Goal: Check status: Check status

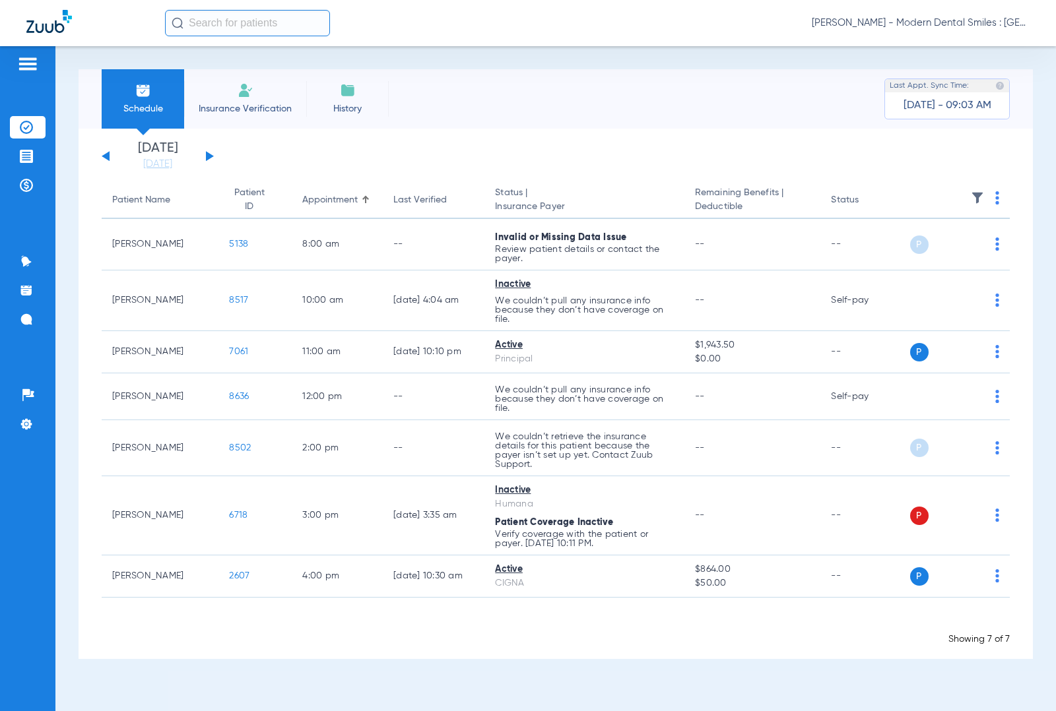
click at [209, 158] on button at bounding box center [210, 156] width 8 height 10
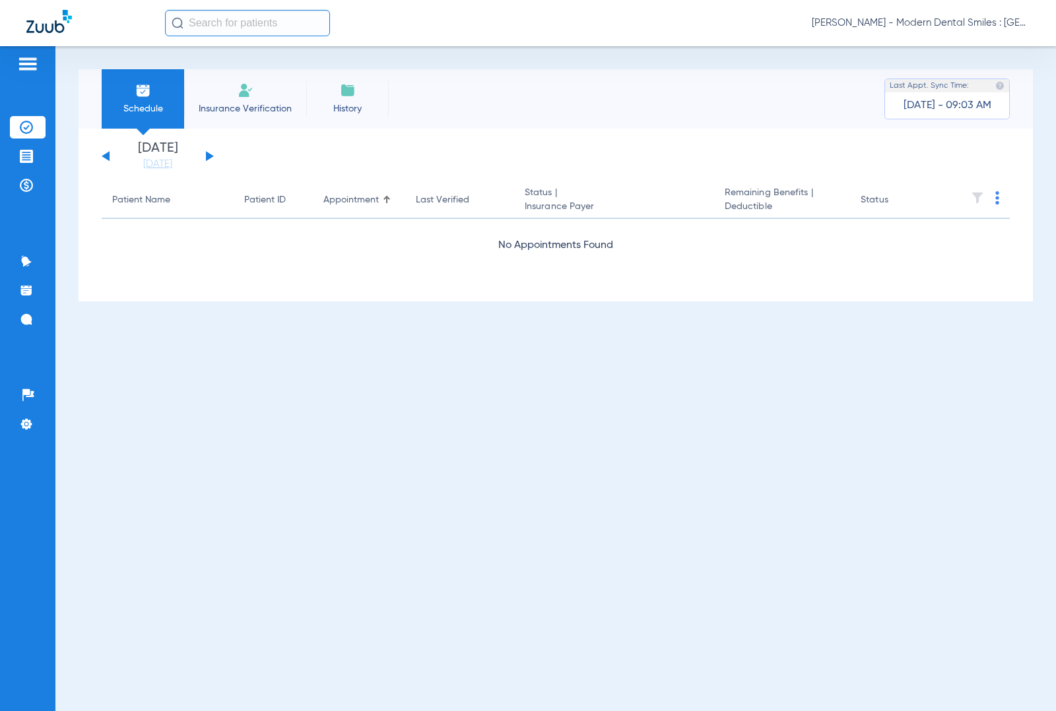
click at [209, 156] on button at bounding box center [210, 156] width 8 height 10
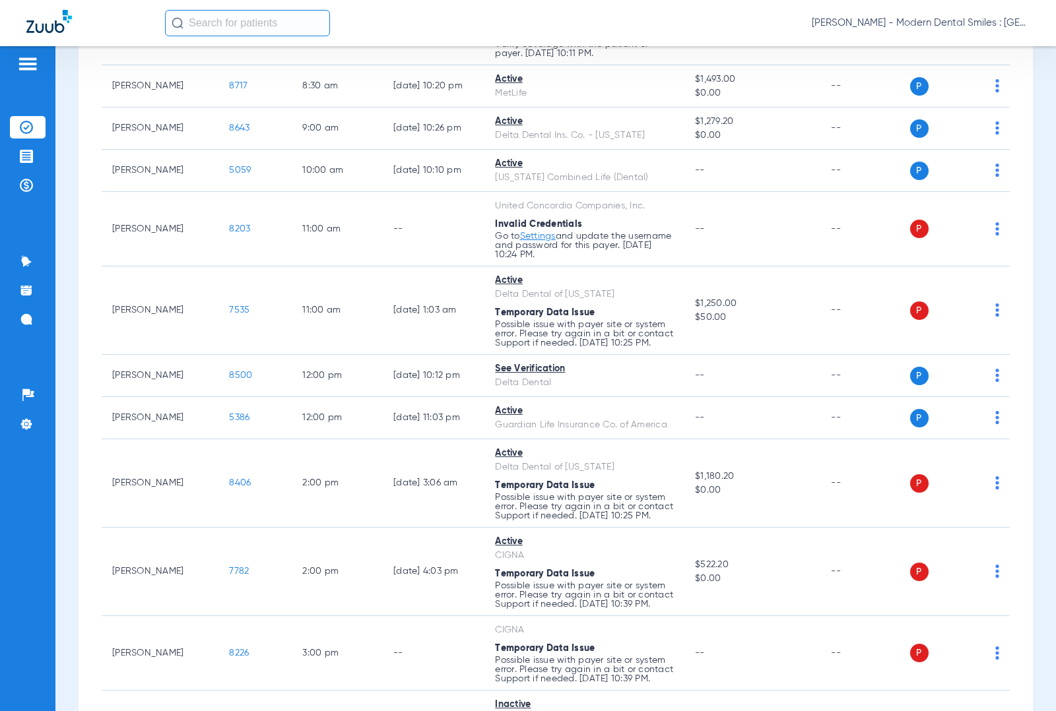
scroll to position [495, 0]
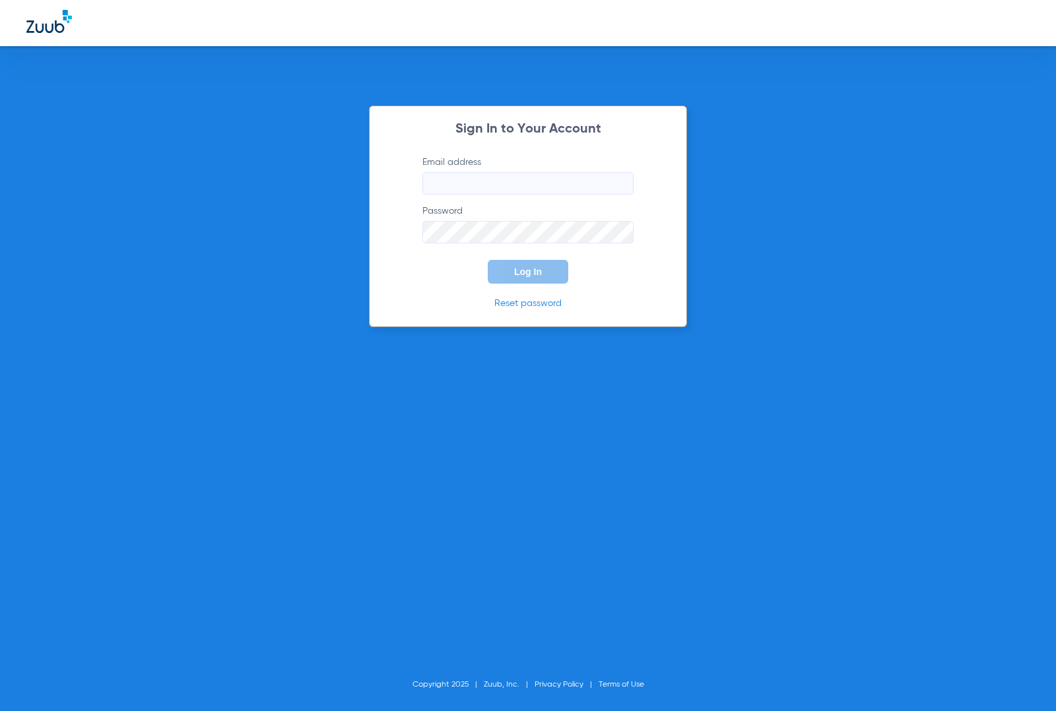
type input "[PERSON_NAME][EMAIL_ADDRESS][DOMAIN_NAME]"
click at [917, 314] on div "Sign In to Your Account Email address [PERSON_NAME][EMAIL_ADDRESS][DOMAIN_NAME]…" at bounding box center [528, 355] width 1056 height 711
click at [503, 267] on button "Log In" at bounding box center [528, 272] width 81 height 24
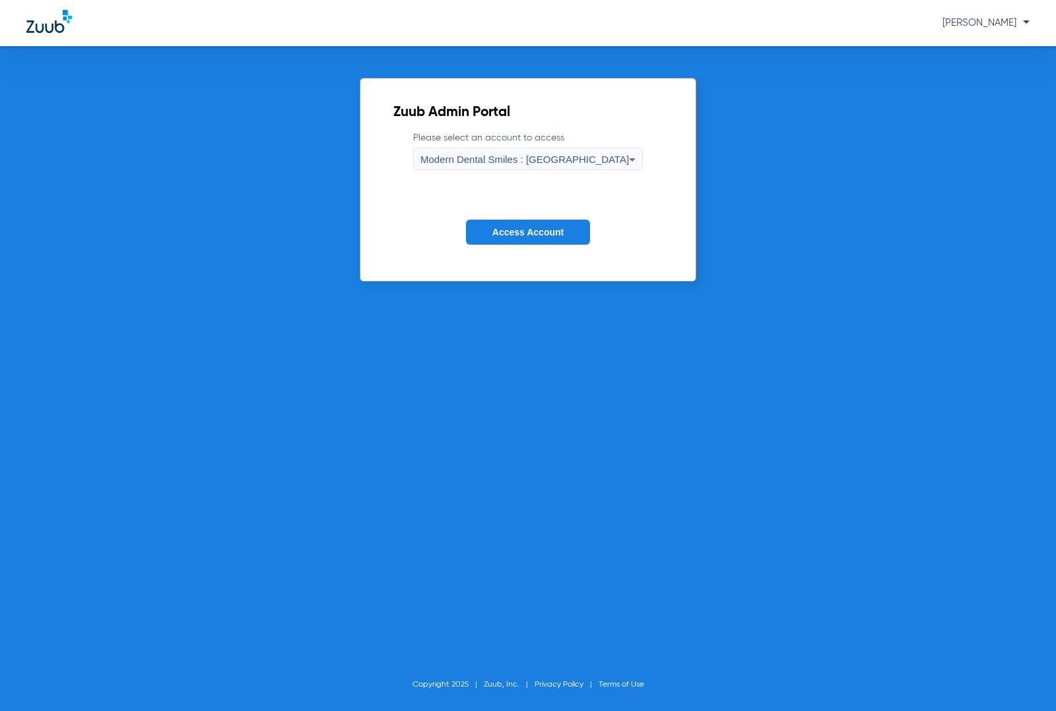
click at [624, 158] on icon at bounding box center [632, 160] width 16 height 16
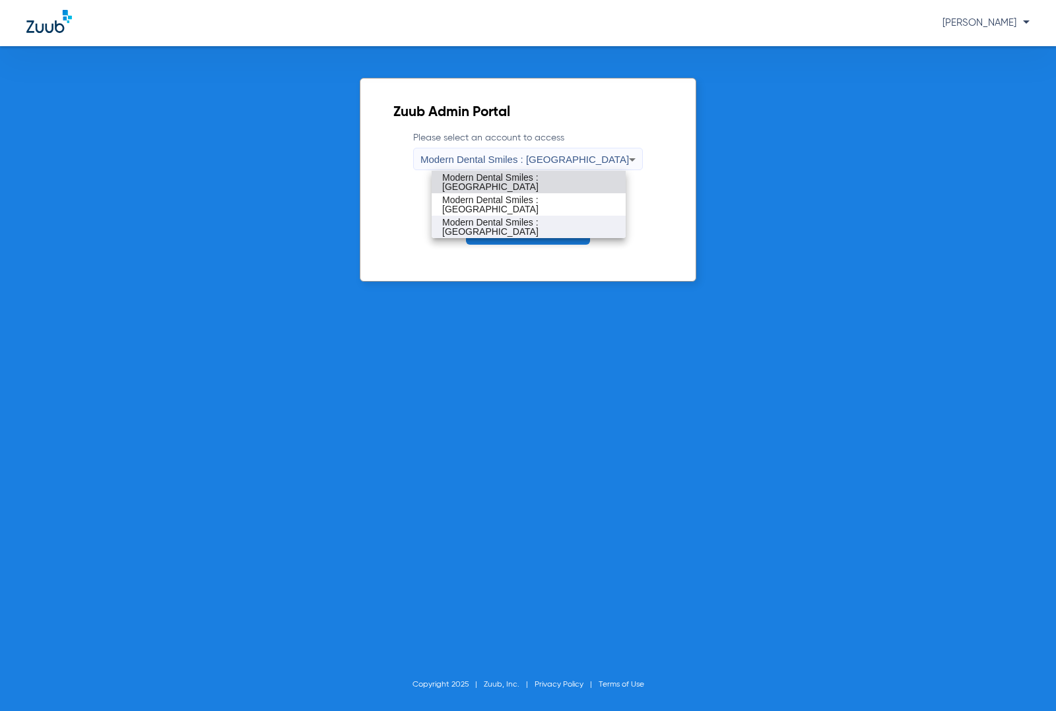
click at [519, 226] on span "Modern Dental Smiles : Wellington" at bounding box center [528, 227] width 173 height 18
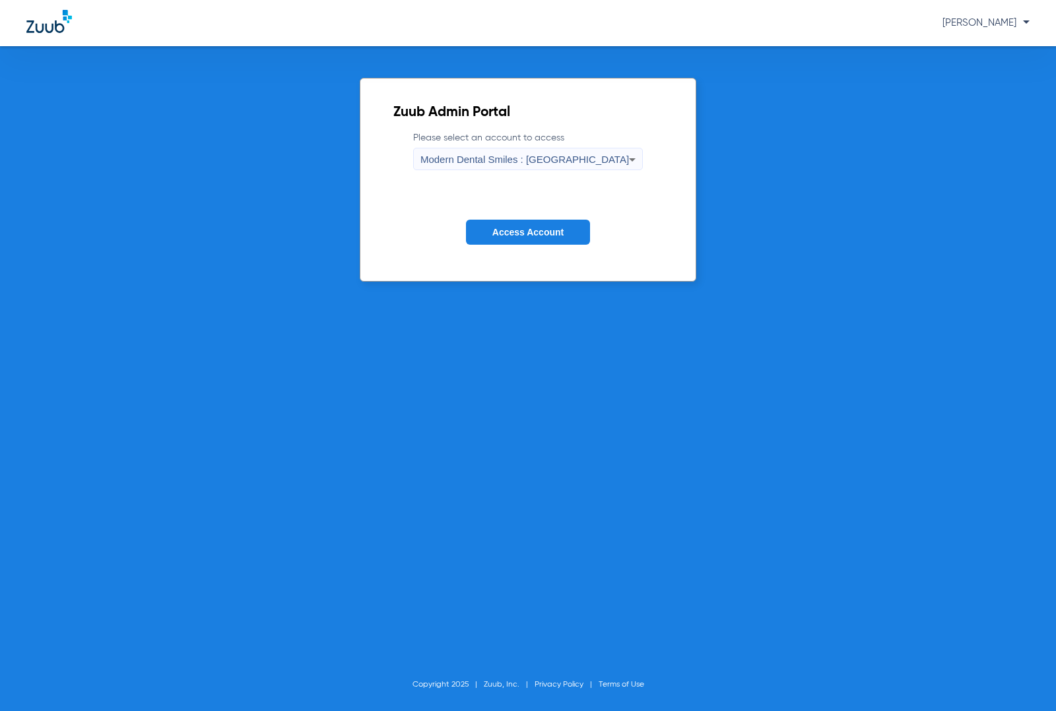
click at [548, 228] on span "Access Account" at bounding box center [527, 232] width 71 height 11
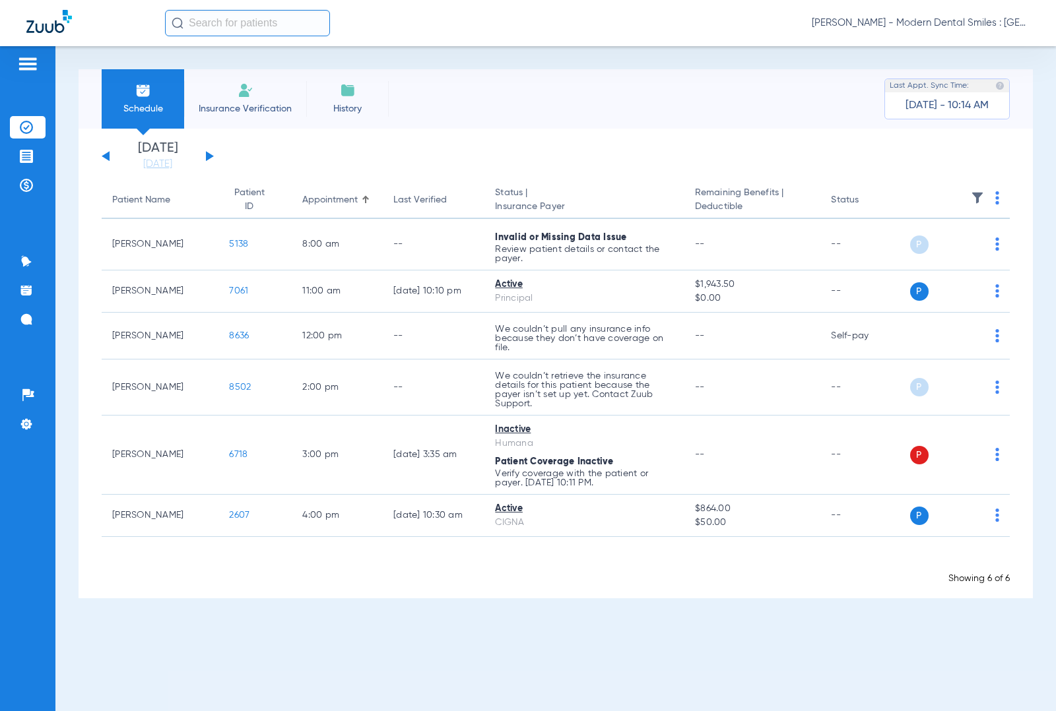
click at [205, 156] on div "Wednesday 06-11-2025 Thursday 06-12-2025 Friday 06-13-2025 Saturday 06-14-2025 …" at bounding box center [158, 156] width 112 height 29
click at [207, 152] on div "Wednesday 06-11-2025 Thursday 06-12-2025 Friday 06-13-2025 Saturday 06-14-2025 …" at bounding box center [158, 156] width 112 height 29
click at [209, 154] on button at bounding box center [210, 156] width 8 height 10
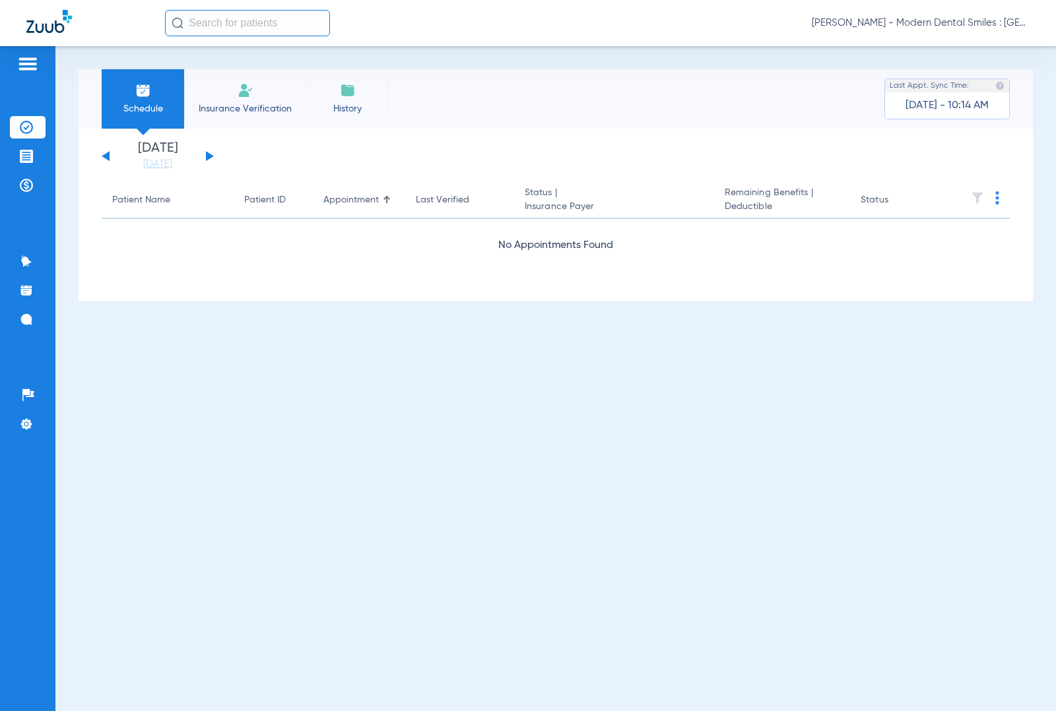
click at [209, 153] on button at bounding box center [210, 156] width 8 height 10
click at [209, 152] on div "Wednesday 06-11-2025 Thursday 06-12-2025 Friday 06-13-2025 Saturday 06-14-2025 …" at bounding box center [158, 156] width 112 height 29
click at [209, 153] on button at bounding box center [210, 156] width 8 height 10
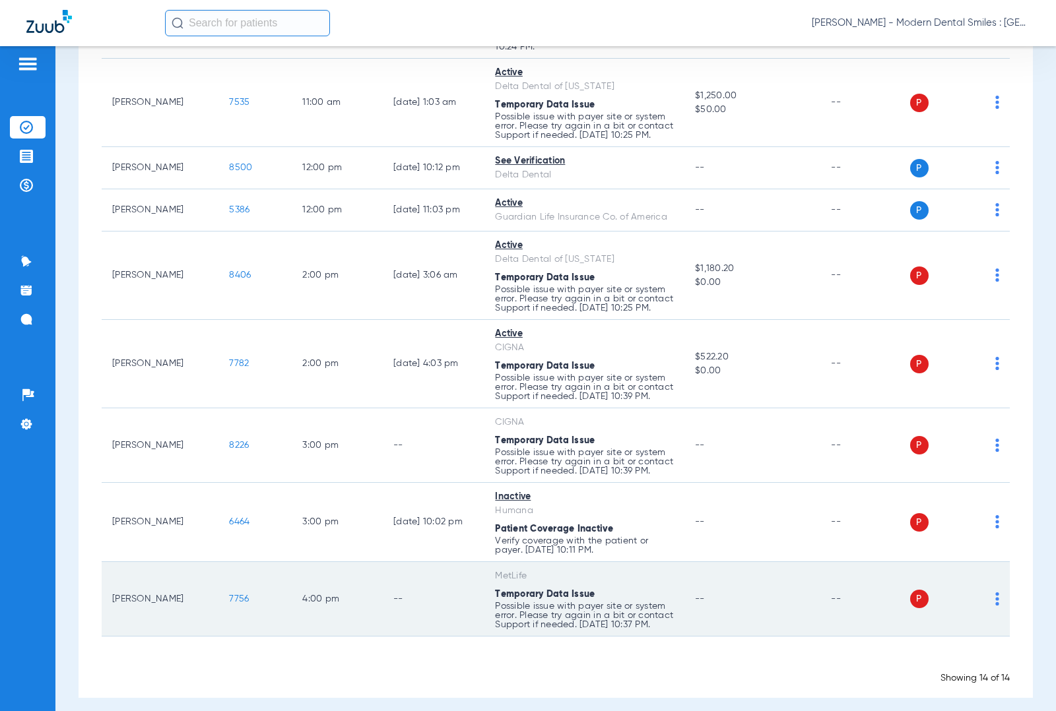
scroll to position [495, 0]
